Goal: Task Accomplishment & Management: Complete application form

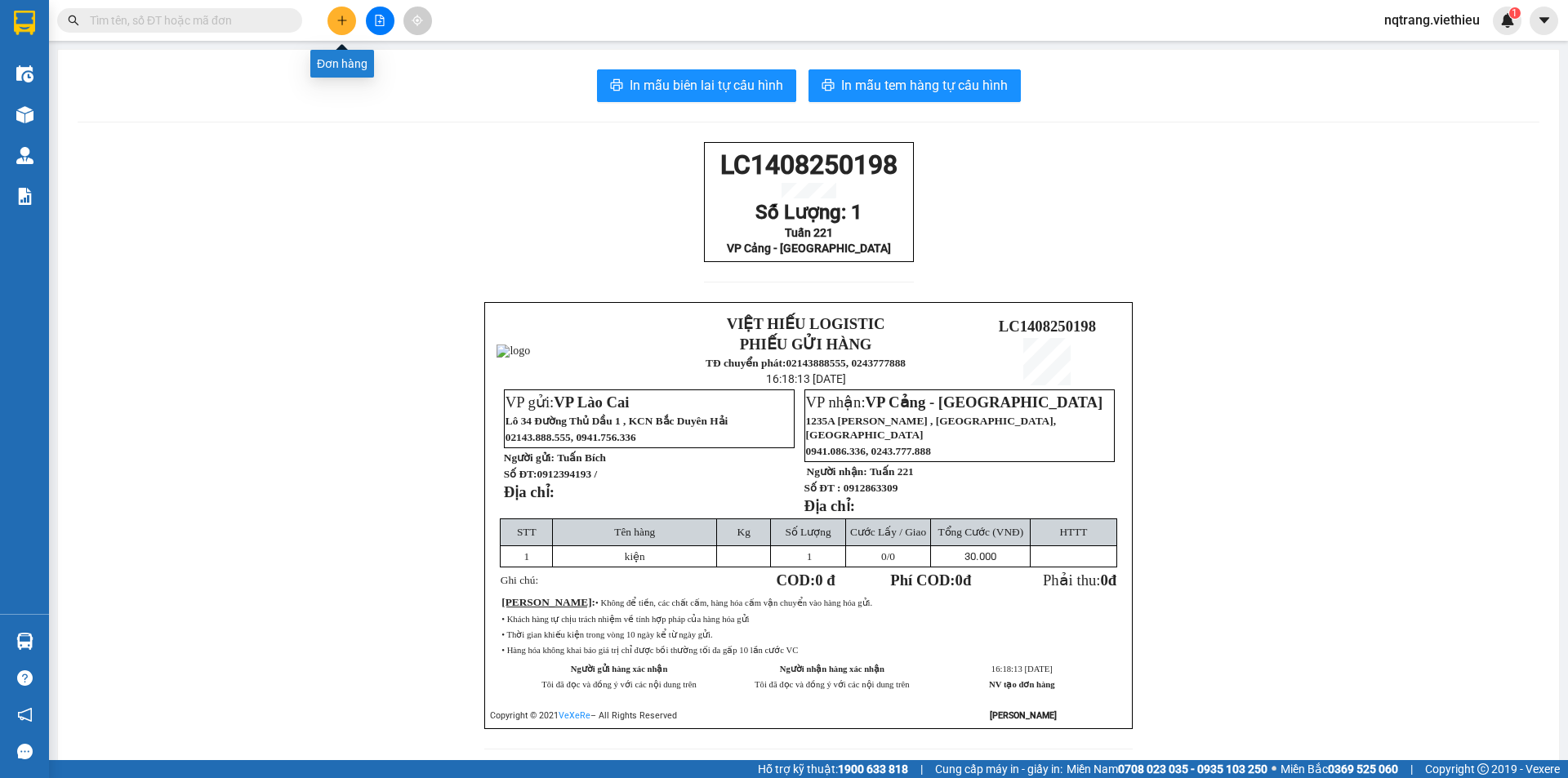
click at [334, 18] on button at bounding box center [342, 21] width 29 height 29
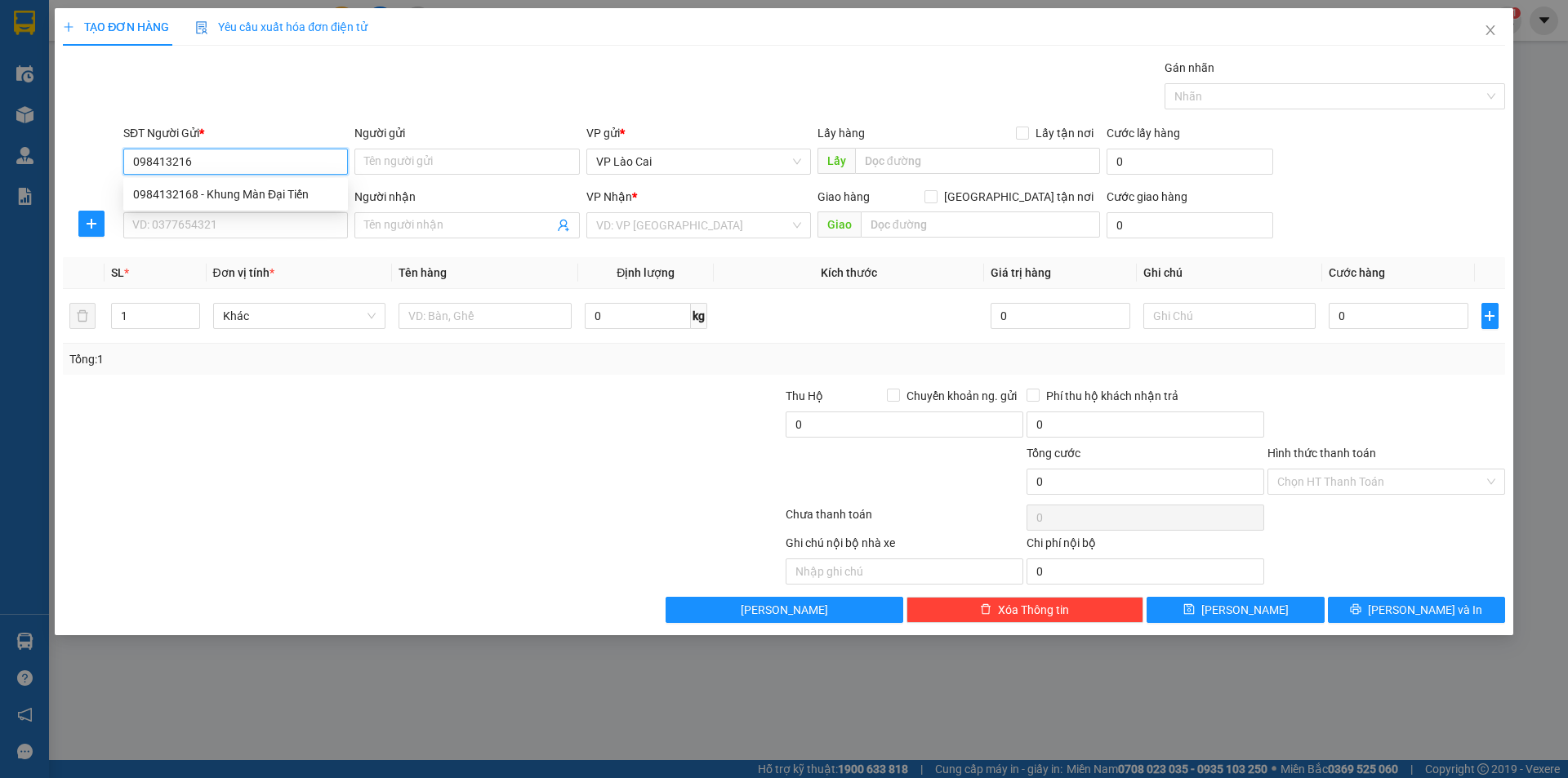
type input "0984132168"
click at [296, 195] on div "0984132168 - Khung Màn Đại Tiến" at bounding box center [235, 195] width 205 height 18
type input "Khung Màn Đại Tiến"
type input "0984132168"
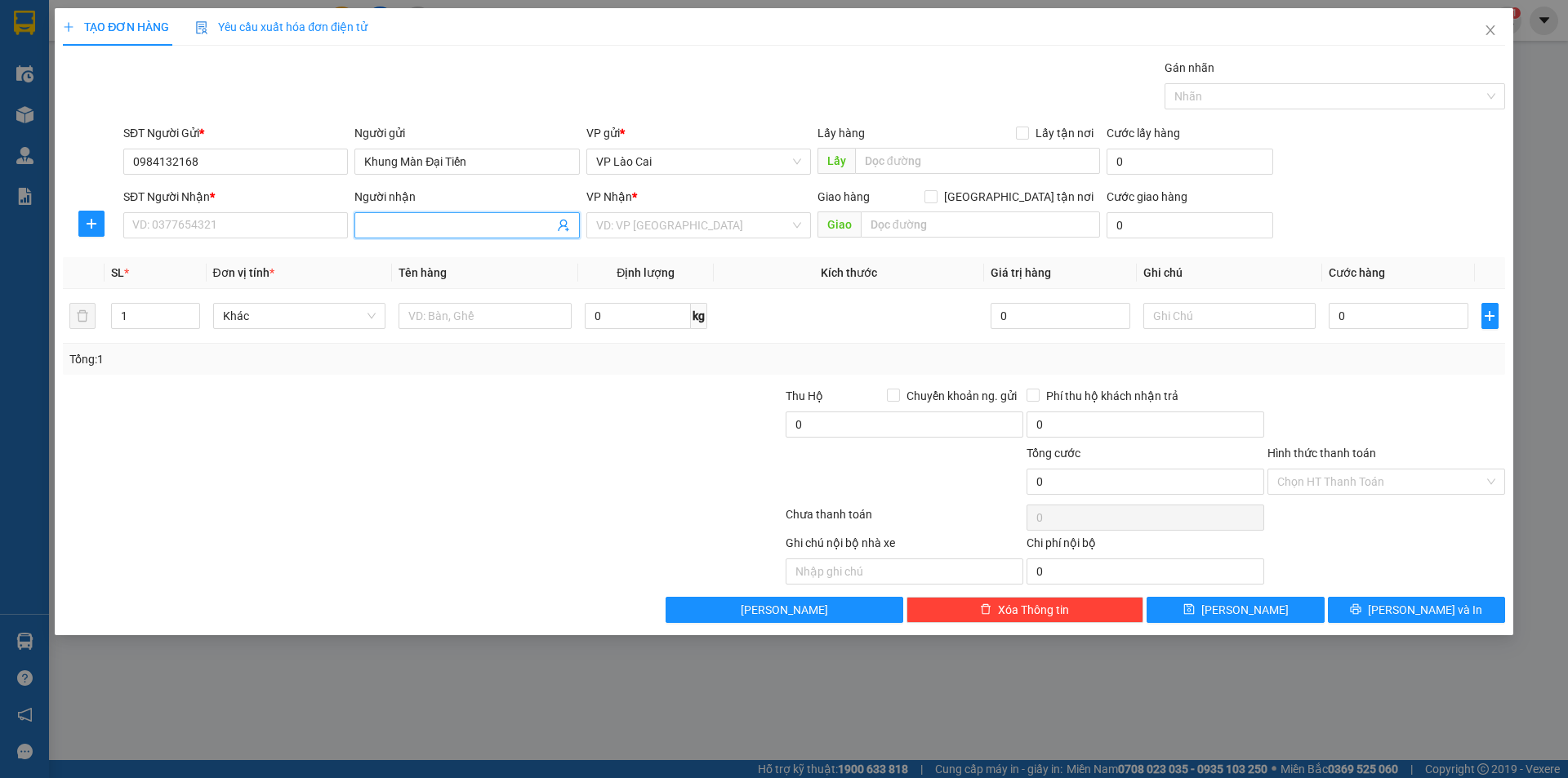
click at [559, 228] on icon "user-add" at bounding box center [562, 226] width 11 height 12
click at [605, 165] on span "Màn Ngọc BG" at bounding box center [580, 166] width 71 height 13
type input "0389947199"
type input "Màn Ngọc BG"
click at [163, 318] on input "1" at bounding box center [155, 316] width 86 height 25
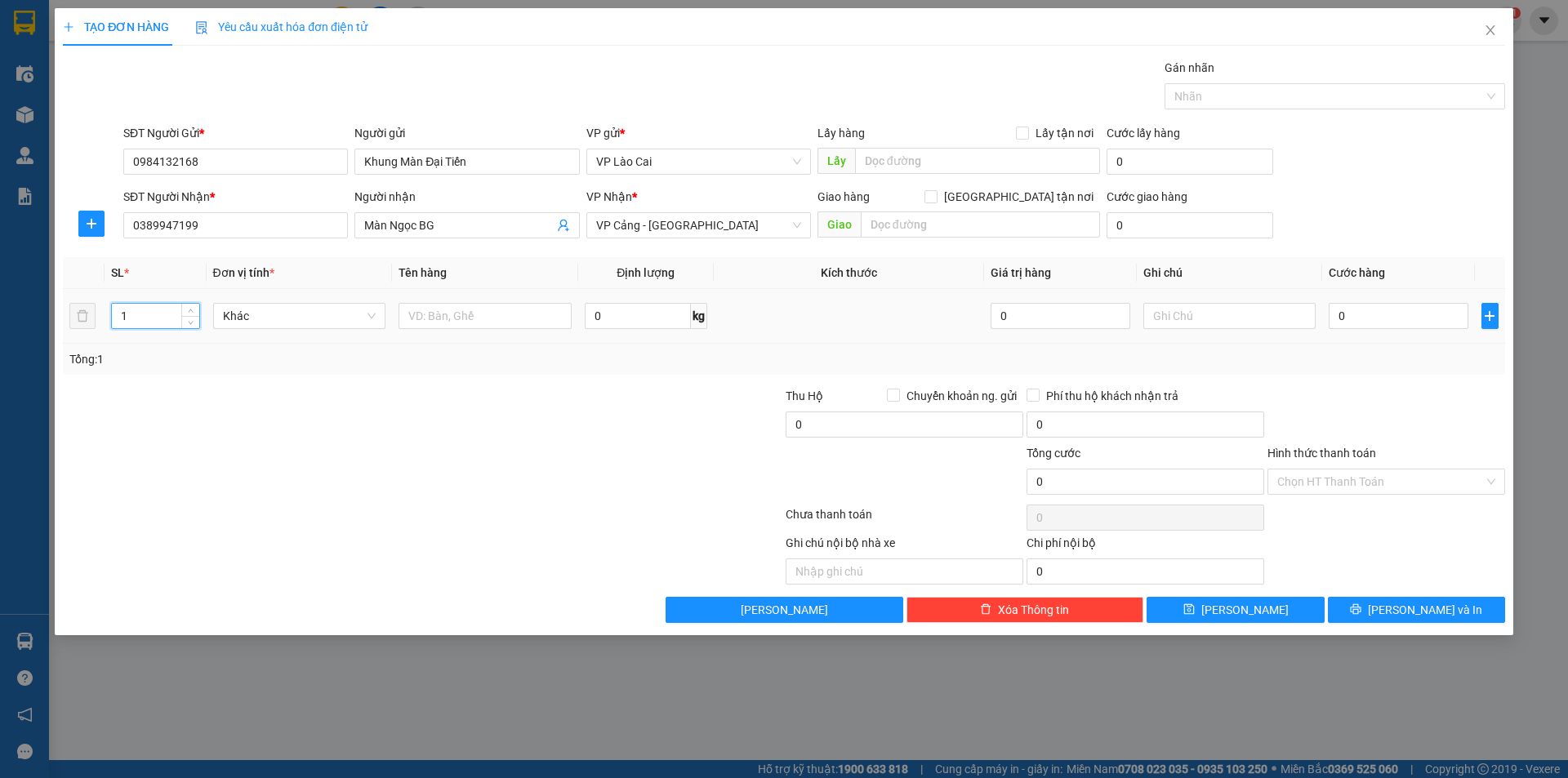
click at [72, 318] on tr "1 Khác 0 kg 0 0" at bounding box center [784, 316] width 1443 height 55
type input "27"
click at [448, 324] on input "text" at bounding box center [485, 316] width 173 height 26
type input "25 bó ngắn + 2 bó dài"
click at [1356, 310] on input "0" at bounding box center [1398, 316] width 139 height 26
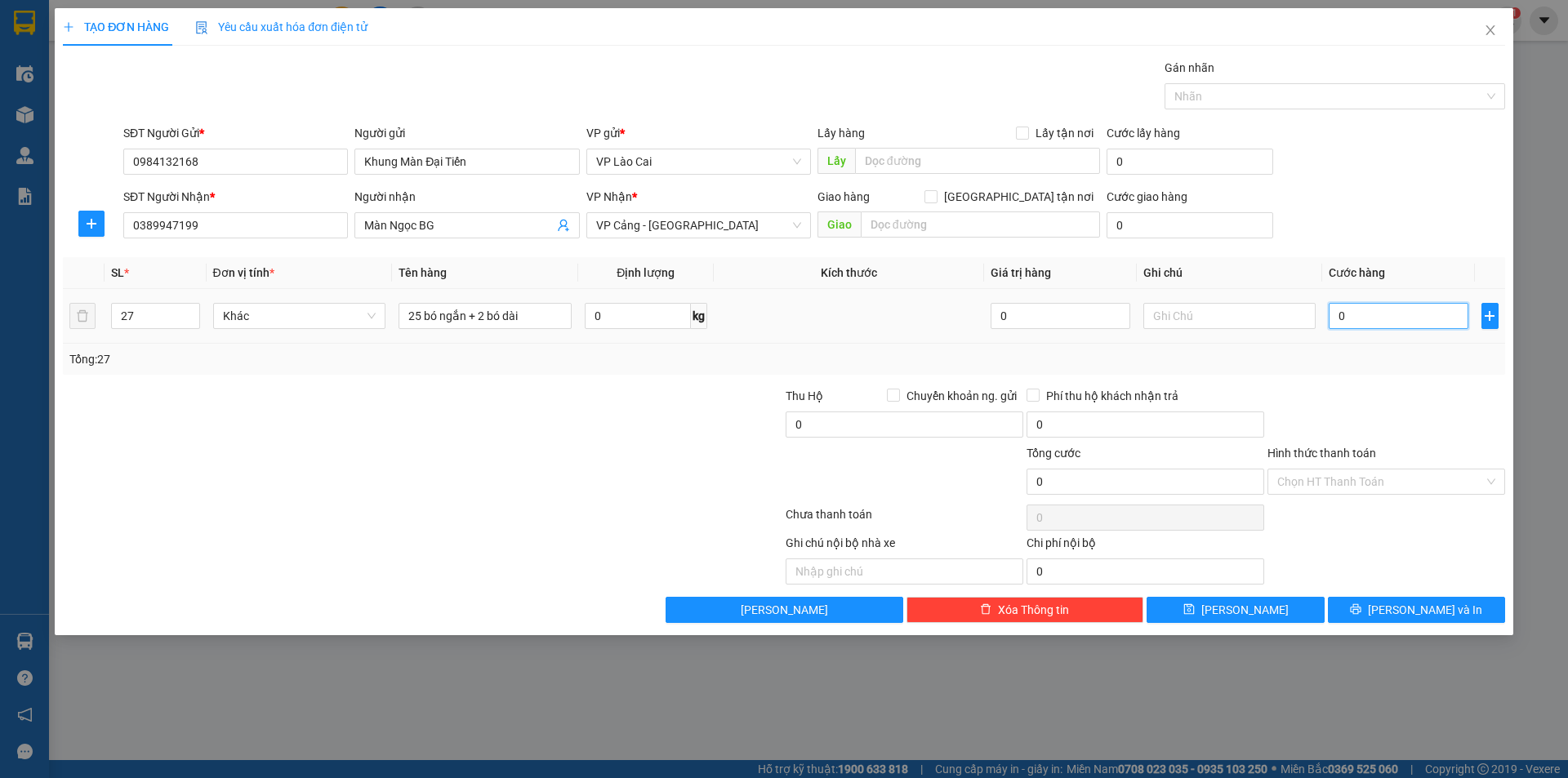
type input "3"
type input "30"
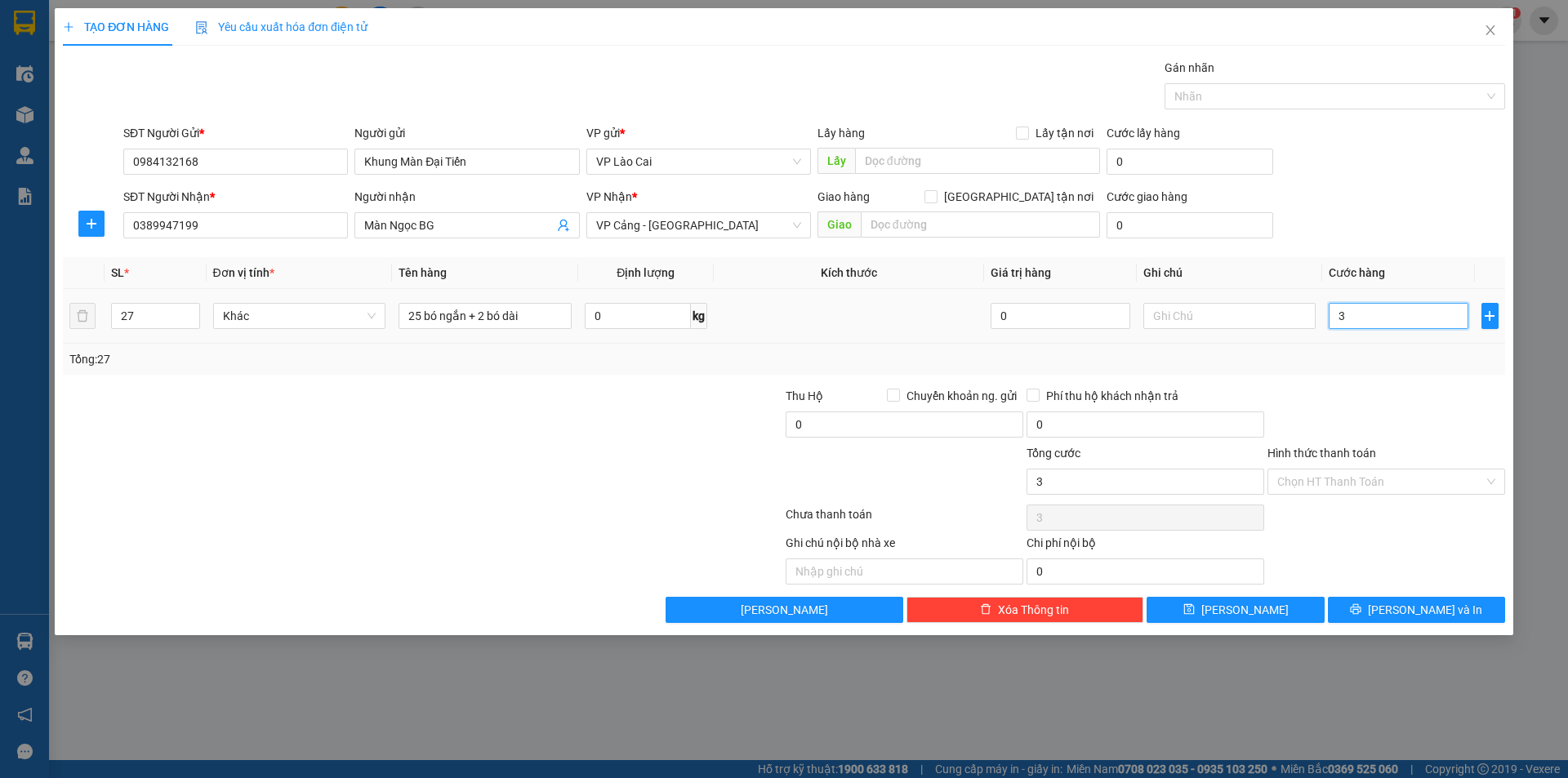
type input "30"
type input "300"
type input "3.000"
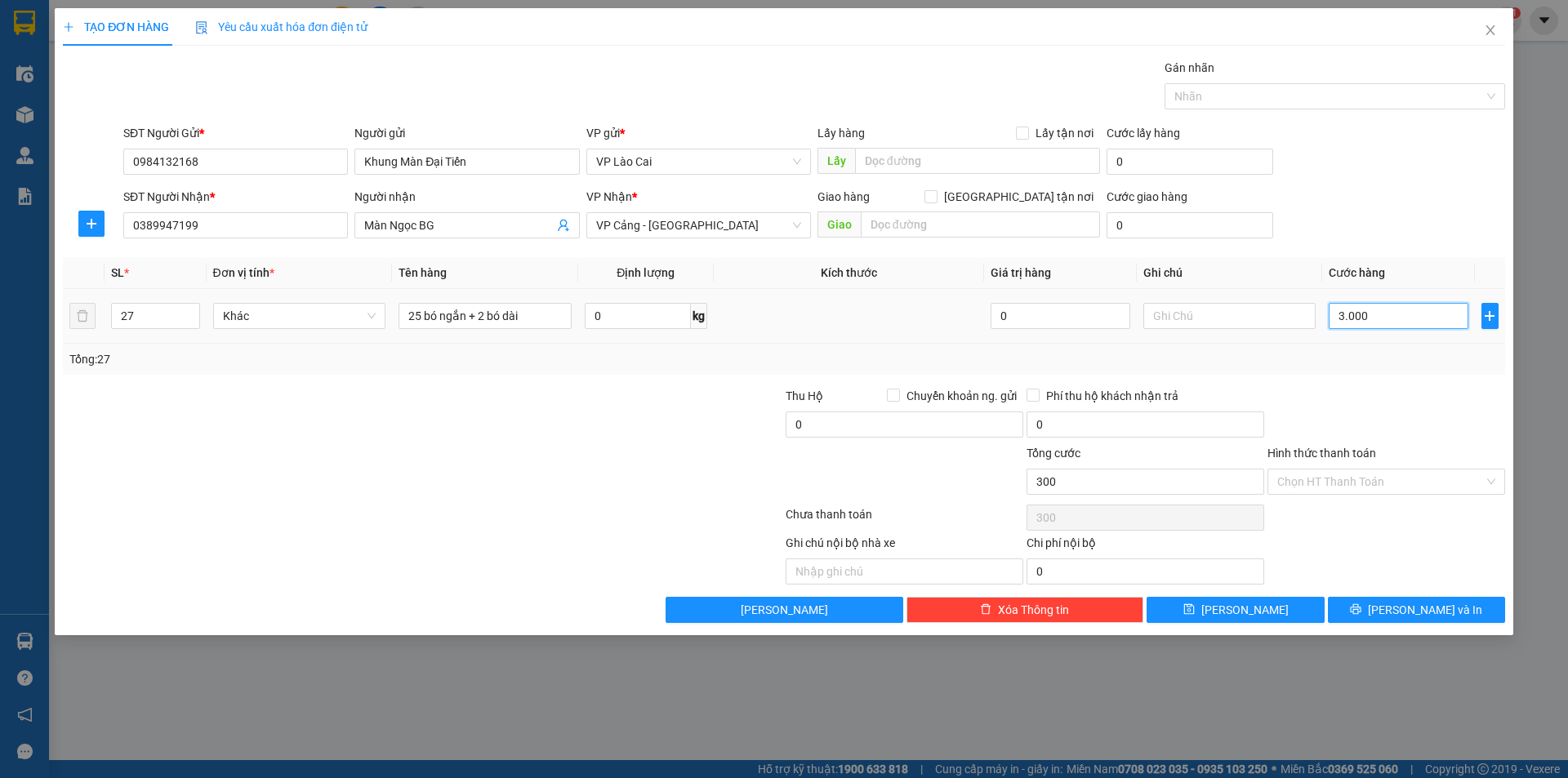
type input "3.000"
type input "30.000"
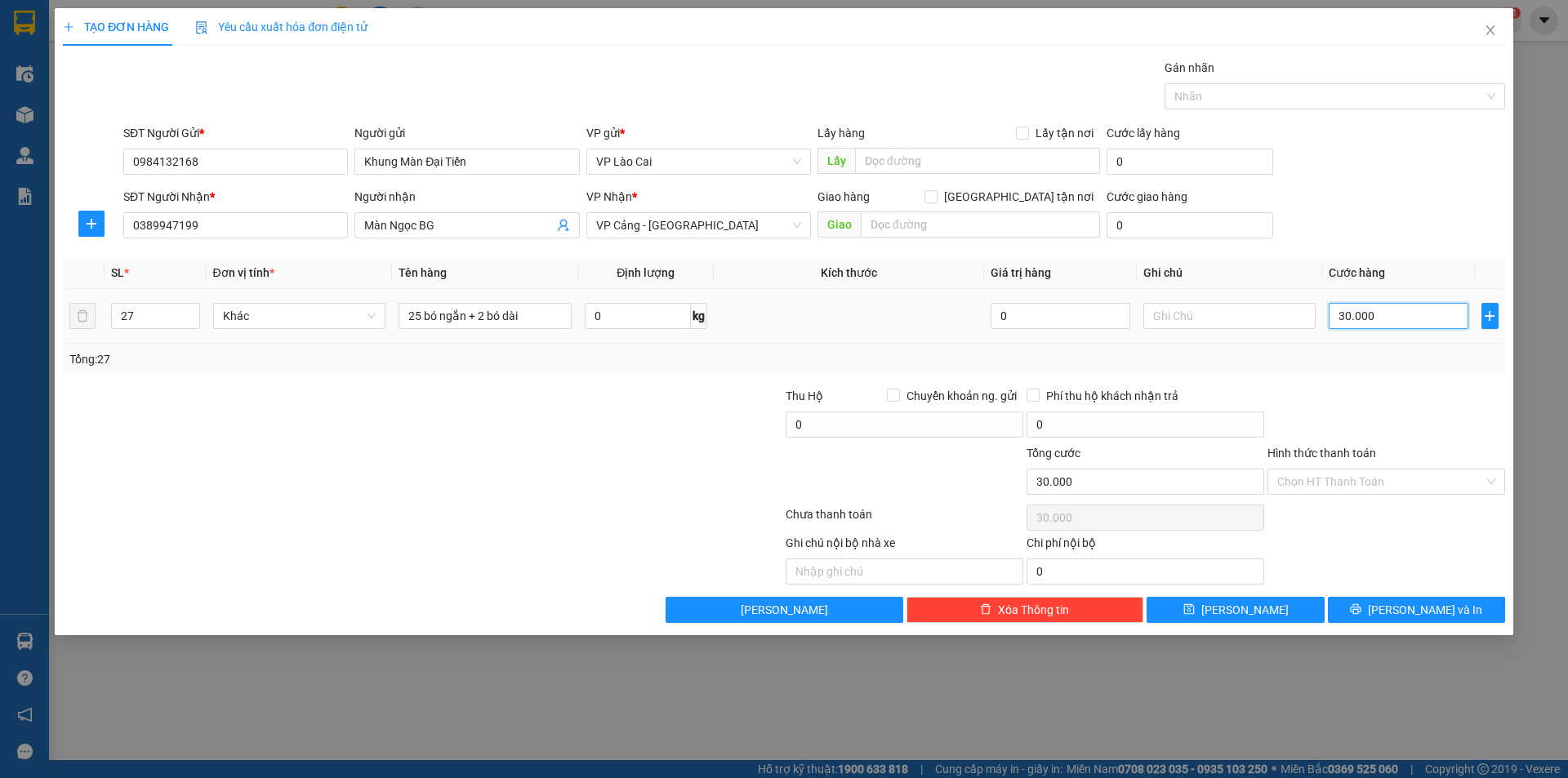
type input "300.000"
drag, startPoint x: 1402, startPoint y: 316, endPoint x: 1324, endPoint y: 314, distance: 78.0
click at [1324, 314] on td "300.000" at bounding box center [1398, 316] width 152 height 55
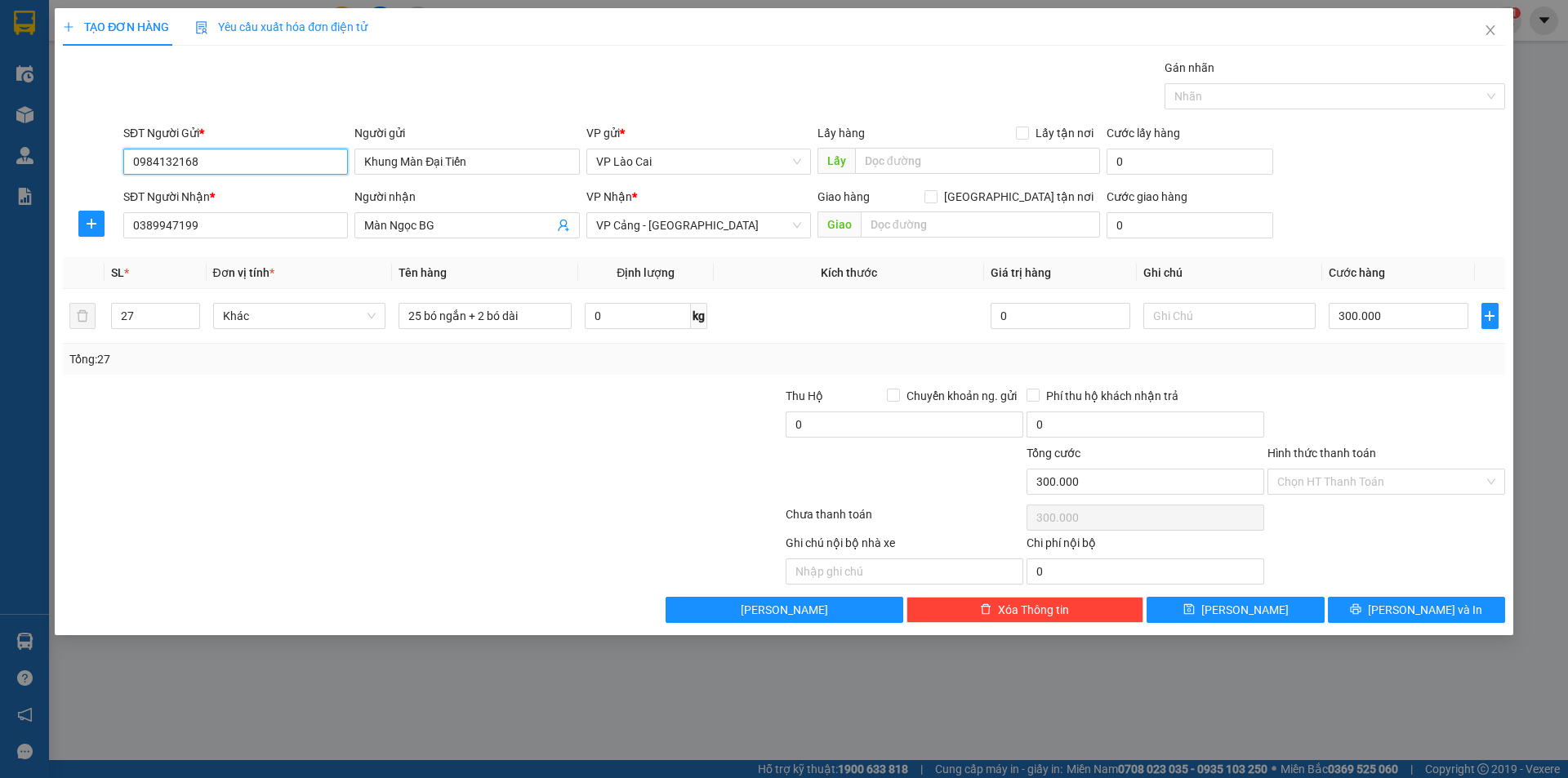
drag, startPoint x: 214, startPoint y: 152, endPoint x: 89, endPoint y: 158, distance: 125.1
click at [89, 158] on div "SĐT Người Gửi * 0984132168 Người gửi Khung Màn Đại Tiến VP gửi * VP Lào Cai Lấy…" at bounding box center [784, 153] width 1446 height 58
click at [1425, 321] on input "300.000" at bounding box center [1398, 316] width 139 height 26
type input "2"
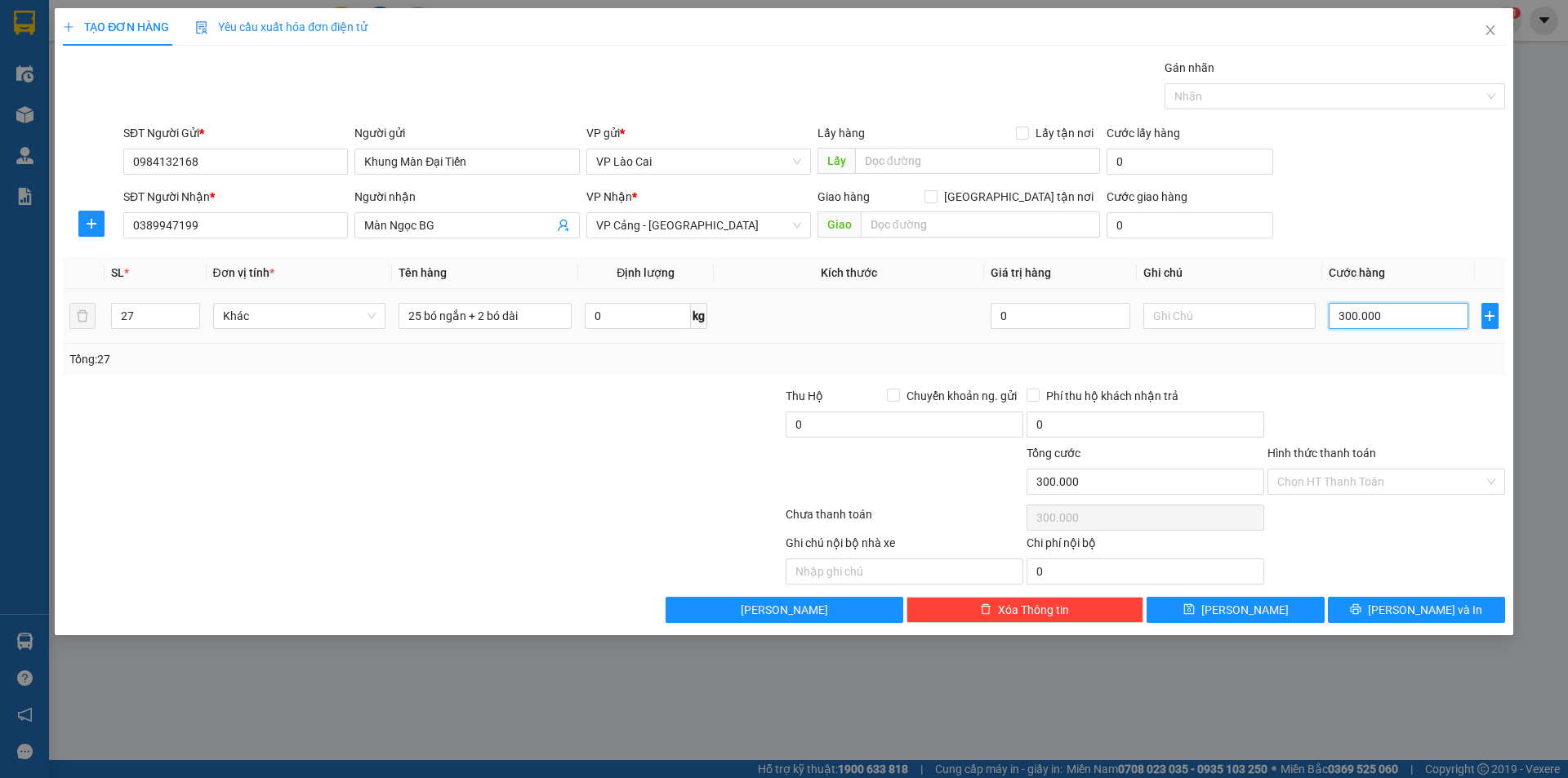
type input "2"
type input "27"
type input "275"
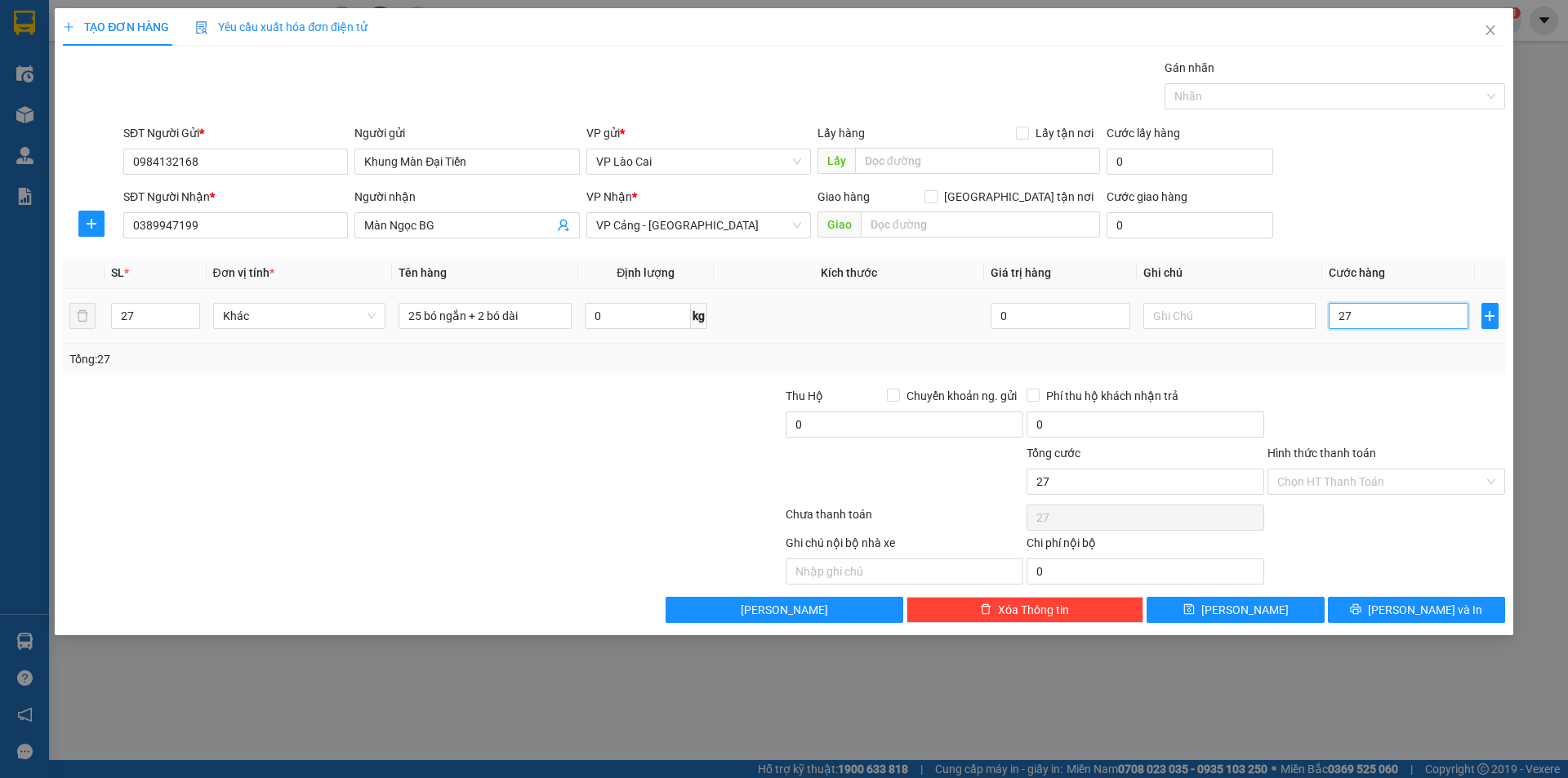
type input "275"
type input "2.750"
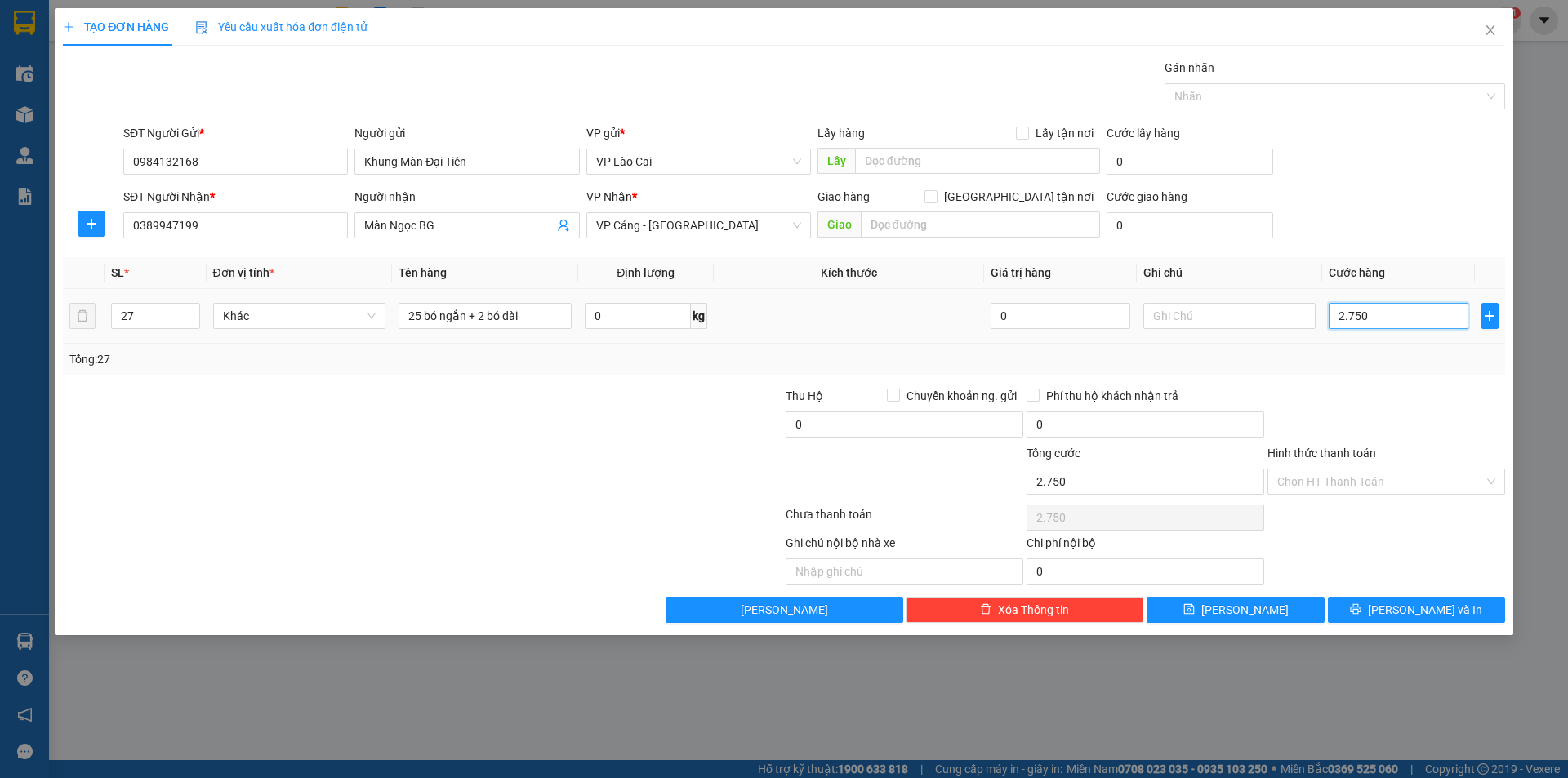
type input "27.500"
type input "275.000"
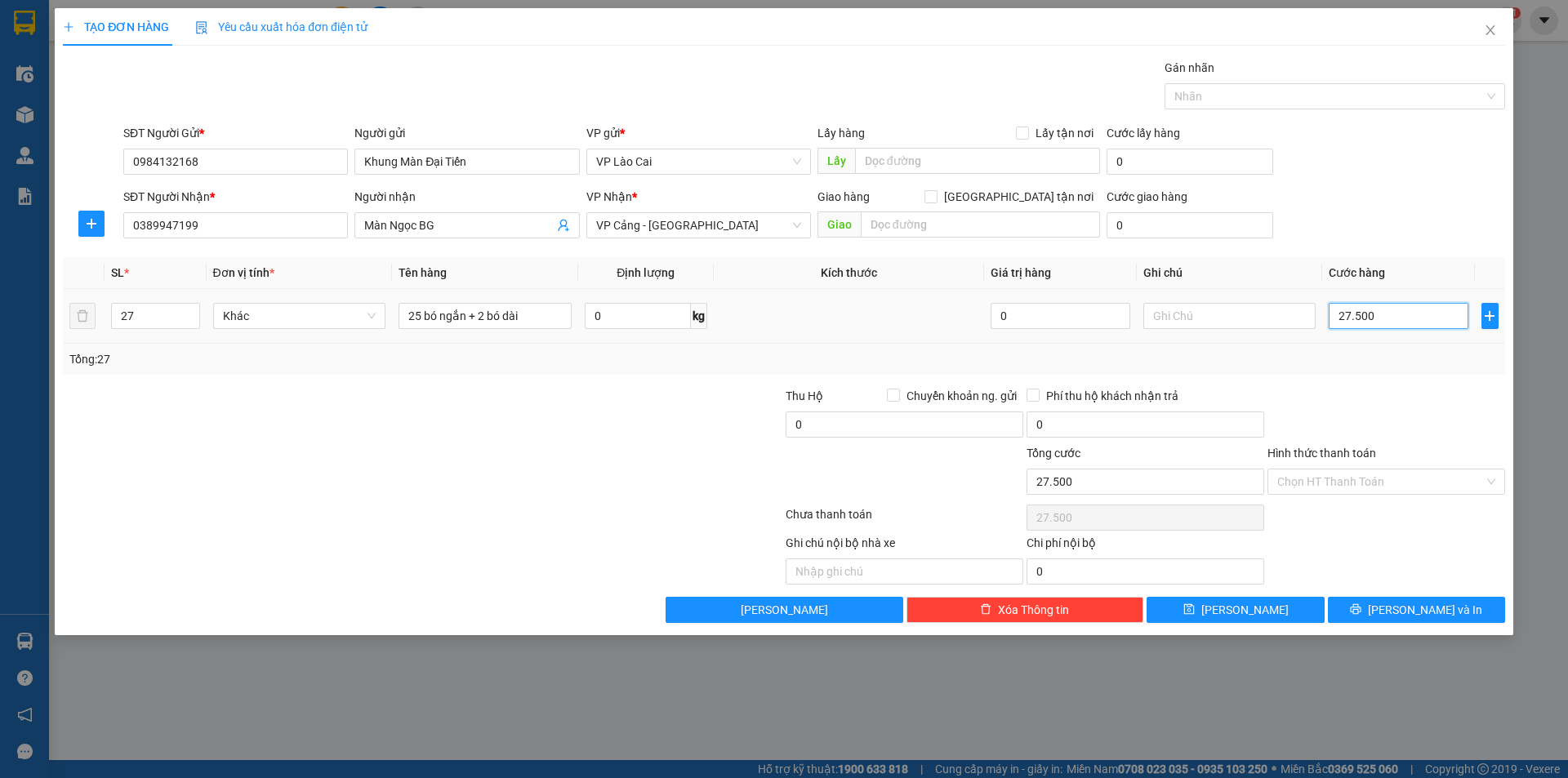
type input "275.000"
click at [1461, 613] on button "[PERSON_NAME] và In" at bounding box center [1417, 610] width 177 height 26
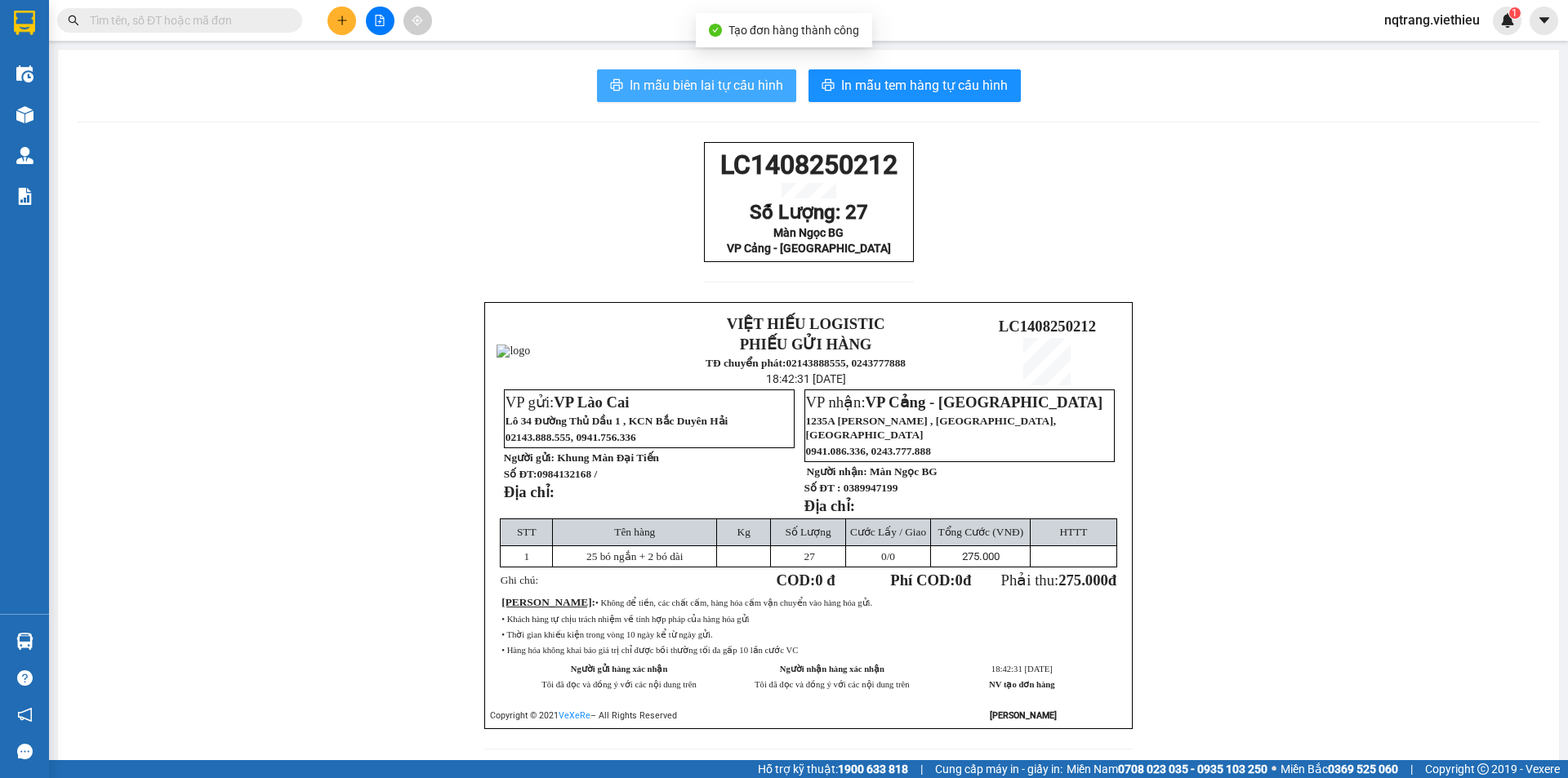
click at [732, 86] on span "In mẫu biên lai tự cấu hình" at bounding box center [706, 85] width 154 height 21
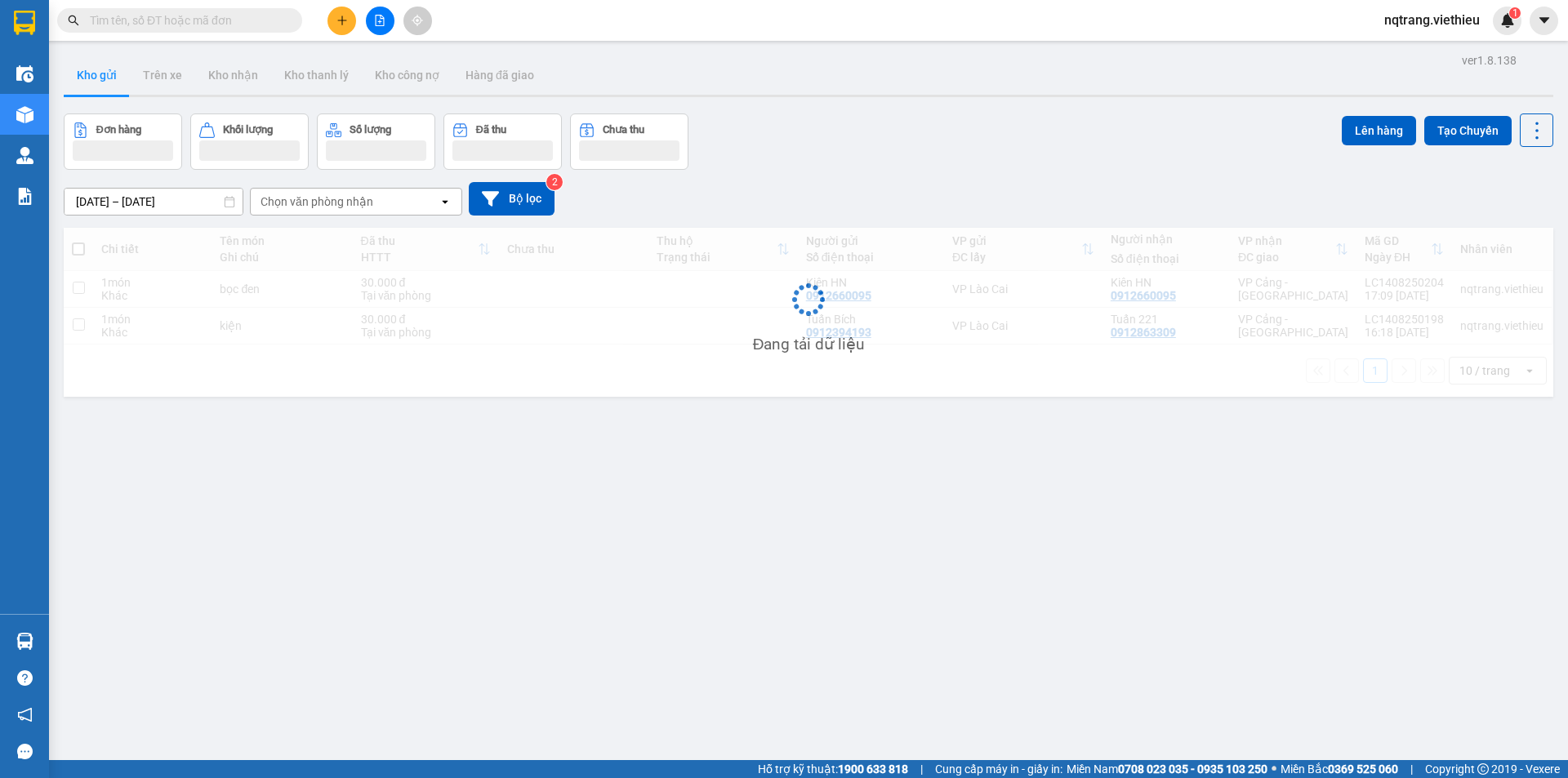
click at [253, 17] on input "text" at bounding box center [186, 21] width 193 height 18
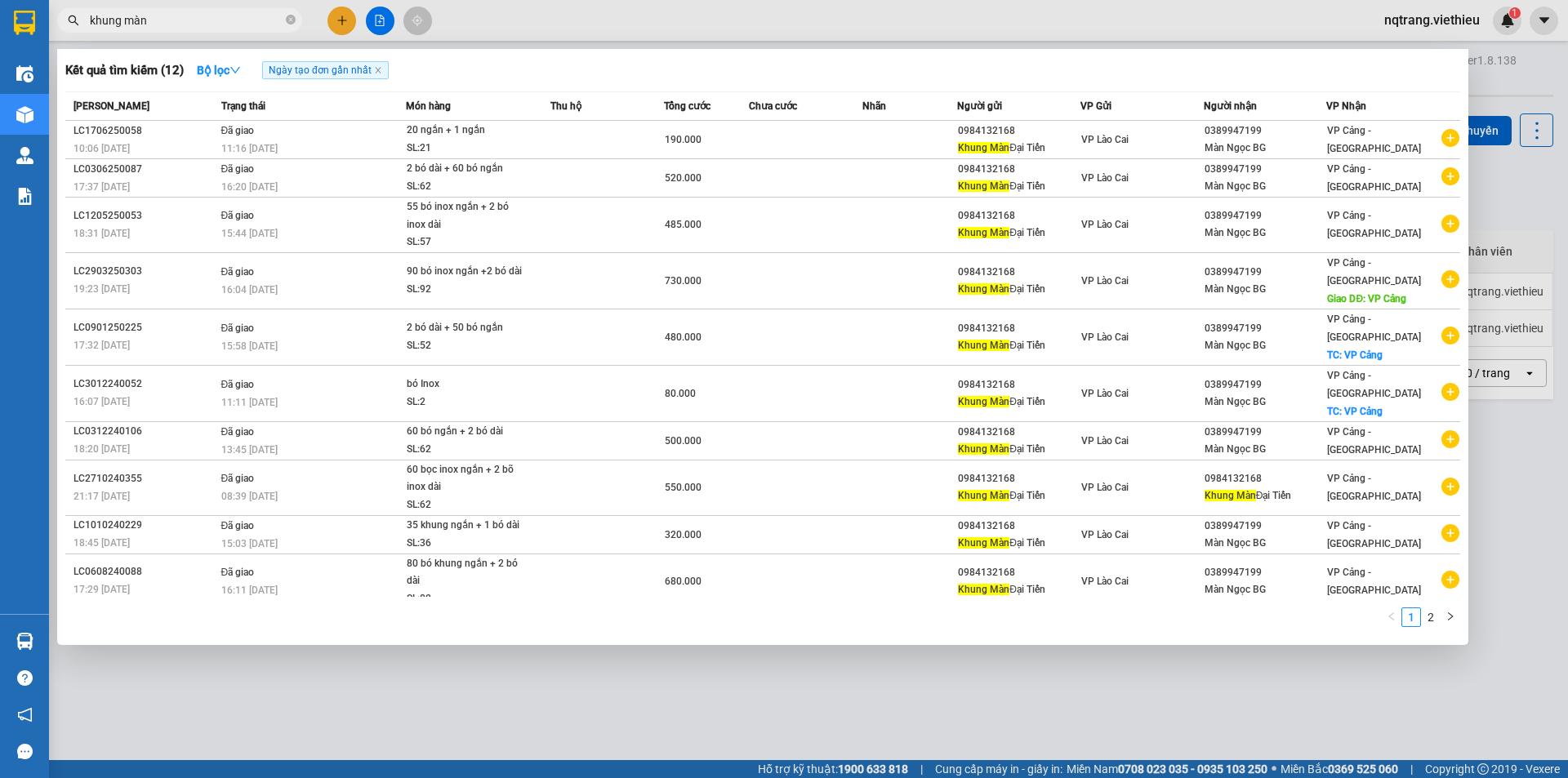
type input "khung màn"
